Goal: Task Accomplishment & Management: Use online tool/utility

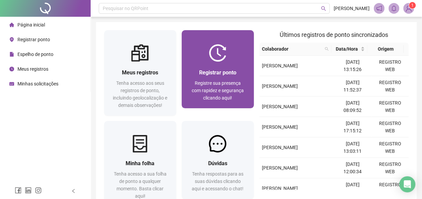
click at [222, 70] on span "Registrar ponto" at bounding box center [217, 72] width 37 height 6
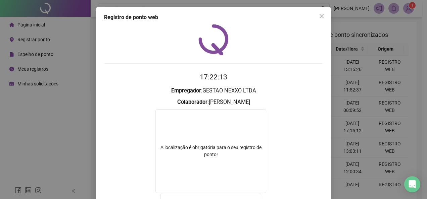
drag, startPoint x: 317, startPoint y: 17, endPoint x: 337, endPoint y: 1, distance: 26.1
click at [319, 17] on icon "close" at bounding box center [321, 15] width 5 height 5
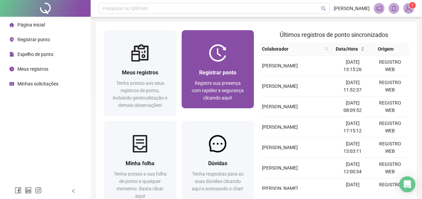
click at [239, 68] on div "Registrar ponto Registre sua presença com rapidez e segurança clicando aqui!" at bounding box center [218, 85] width 72 height 47
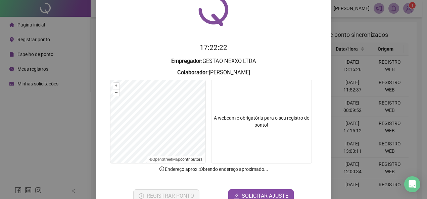
scroll to position [47, 0]
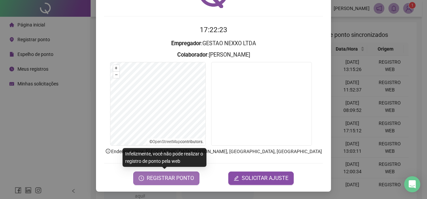
click at [166, 176] on span "REGISTRAR PONTO" at bounding box center [170, 179] width 47 height 8
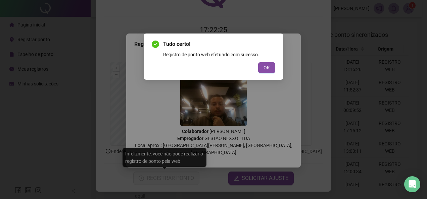
click at [268, 66] on span "OK" at bounding box center [266, 67] width 6 height 7
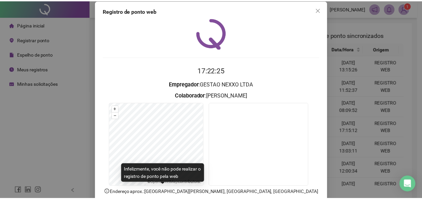
scroll to position [0, 0]
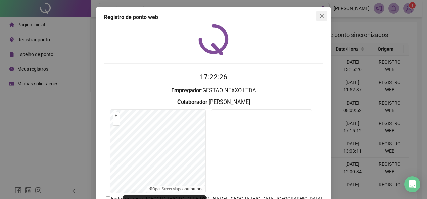
click at [320, 17] on icon "close" at bounding box center [321, 15] width 5 height 5
